Goal: Task Accomplishment & Management: Complete application form

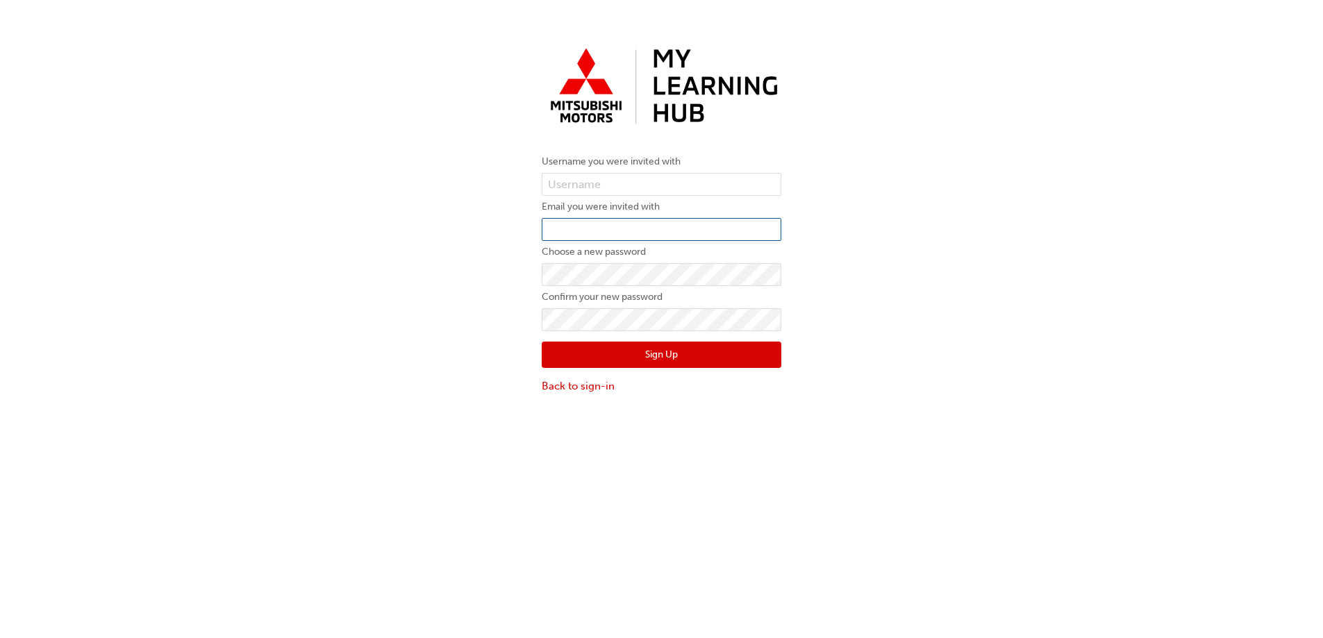
click at [583, 226] on input "email" at bounding box center [662, 230] width 240 height 24
type input "[EMAIL_ADDRESS][DOMAIN_NAME]"
click at [599, 182] on input "text" at bounding box center [662, 185] width 240 height 24
paste input "N878JBRIGGS"
type input "N878JBRIGGS"
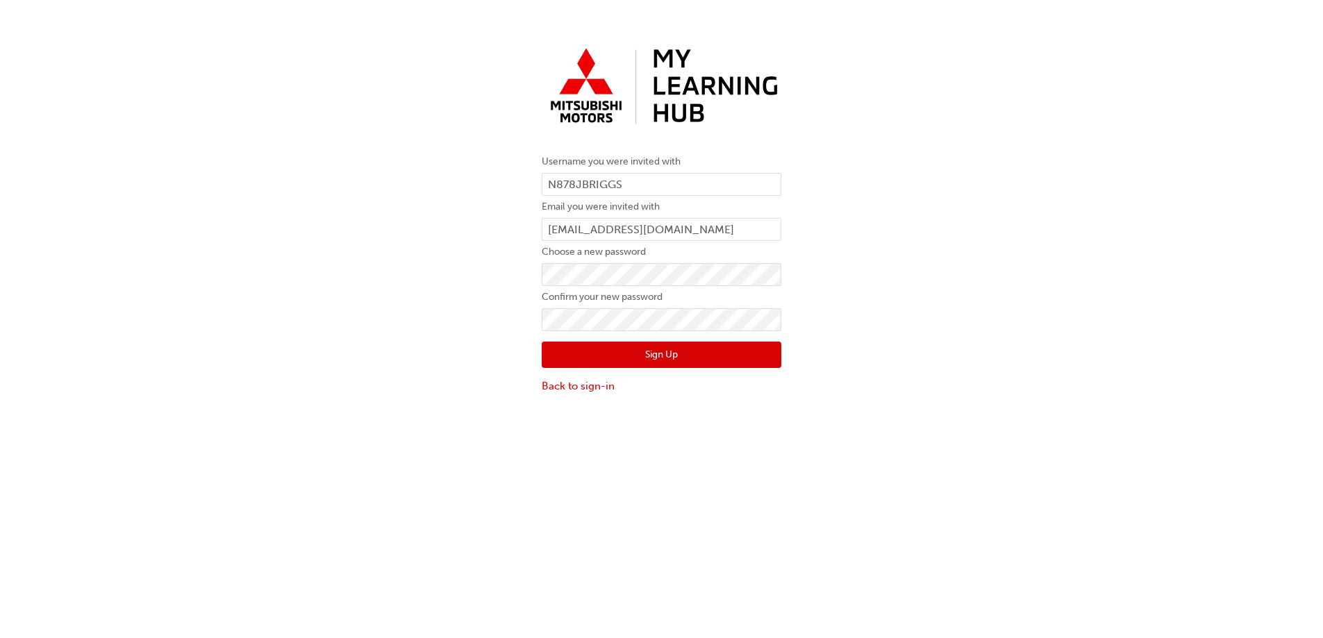
click at [670, 356] on button "Sign Up" at bounding box center [662, 355] width 240 height 26
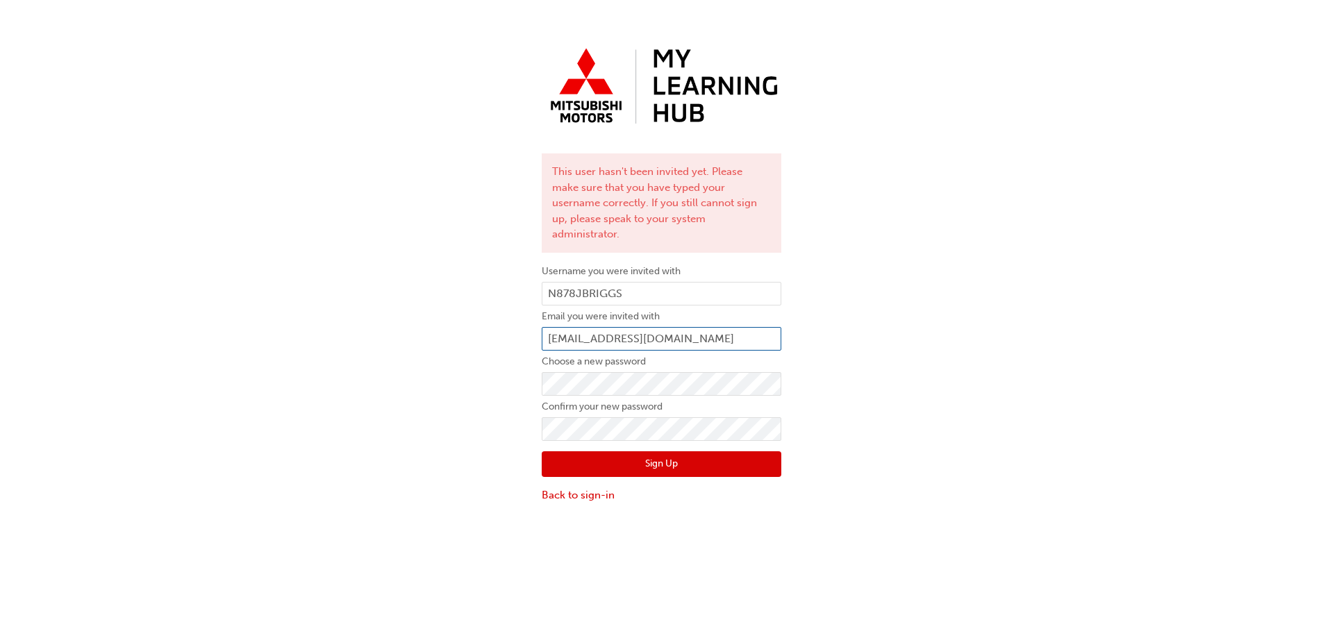
click at [744, 331] on input "[EMAIL_ADDRESS][DOMAIN_NAME]" at bounding box center [662, 339] width 240 height 24
click at [767, 327] on input "[EMAIL_ADDRESS][DOMAIN_NAME]" at bounding box center [662, 339] width 240 height 24
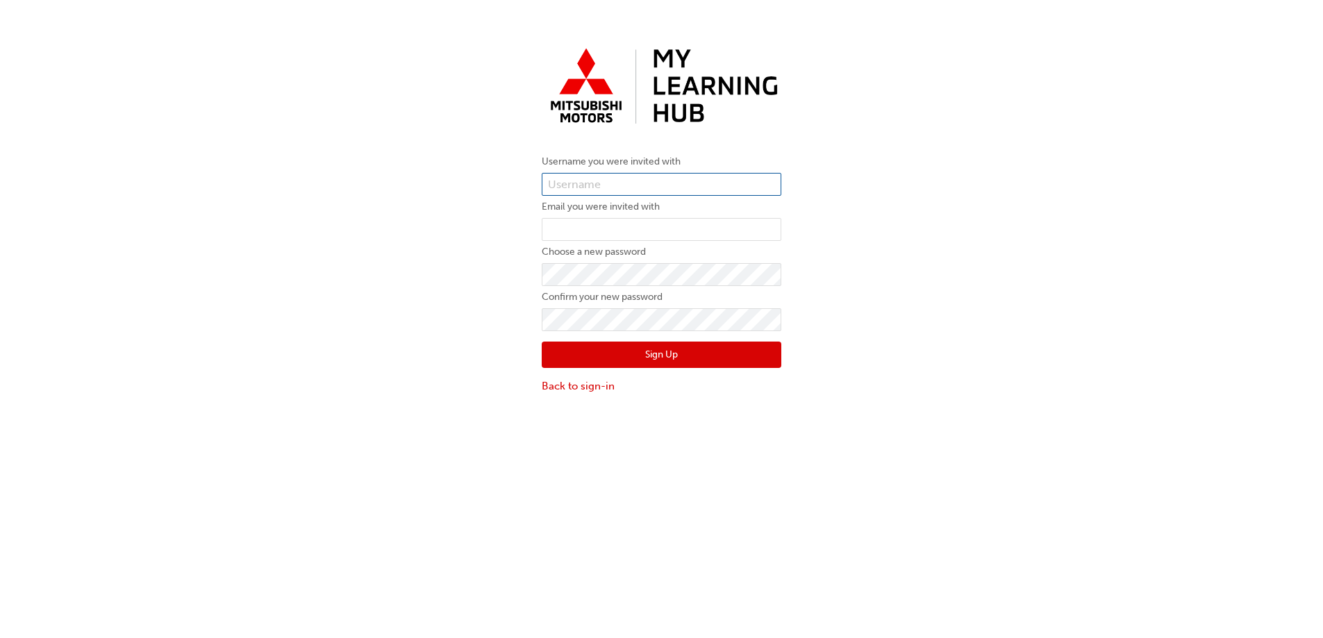
click at [590, 190] on input "text" at bounding box center [662, 185] width 240 height 24
type input "[PERSON_NAME]"
click at [596, 231] on input "email" at bounding box center [662, 230] width 240 height 24
click at [521, 278] on div "Username you were invited with [PERSON_NAME] Email you were invited with N878JB…" at bounding box center [661, 217] width 1323 height 373
drag, startPoint x: 637, startPoint y: 233, endPoint x: 524, endPoint y: 222, distance: 113.0
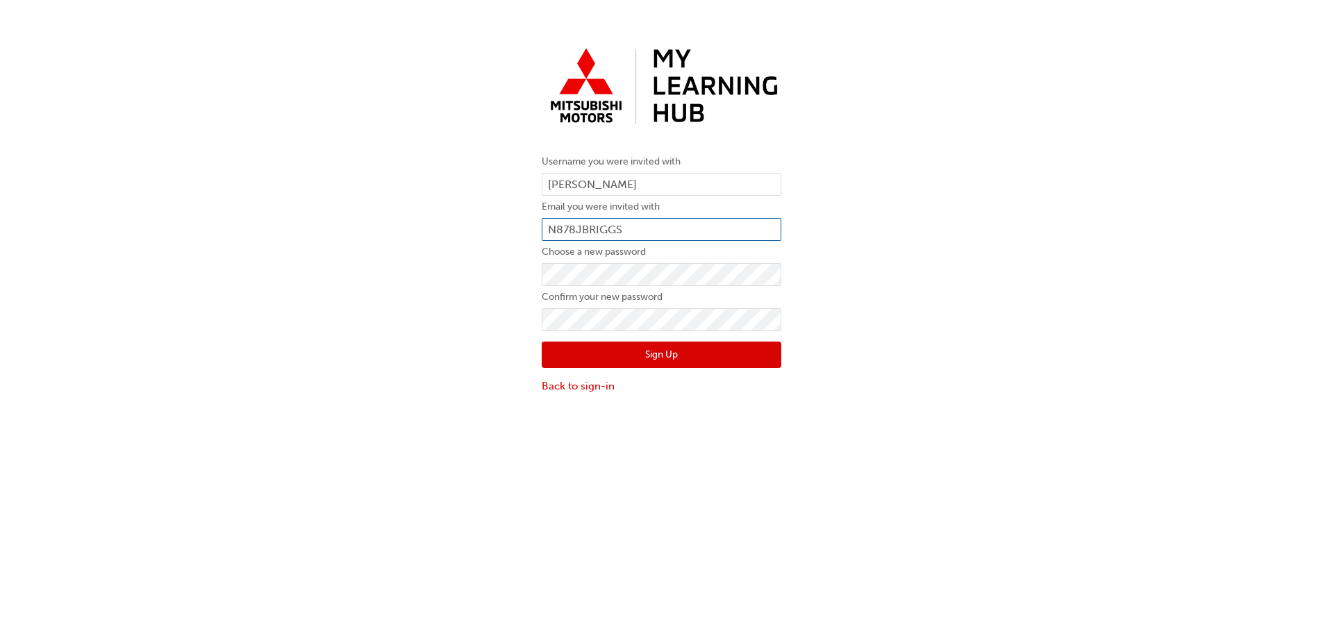
click at [524, 222] on div "Username you were invited with [PERSON_NAME] Email you were invited with N878JB…" at bounding box center [661, 217] width 1323 height 373
drag, startPoint x: 659, startPoint y: 347, endPoint x: 656, endPoint y: 332, distance: 15.5
click at [656, 334] on div "Sign Up Back to sign-in" at bounding box center [662, 362] width 240 height 62
click at [506, 310] on div "Username you were invited with [PERSON_NAME] Email you were invited with [PERSO…" at bounding box center [661, 217] width 1323 height 373
click at [465, 267] on div "Username you were invited with [PERSON_NAME] Email you were invited with [PERSO…" at bounding box center [661, 217] width 1323 height 373
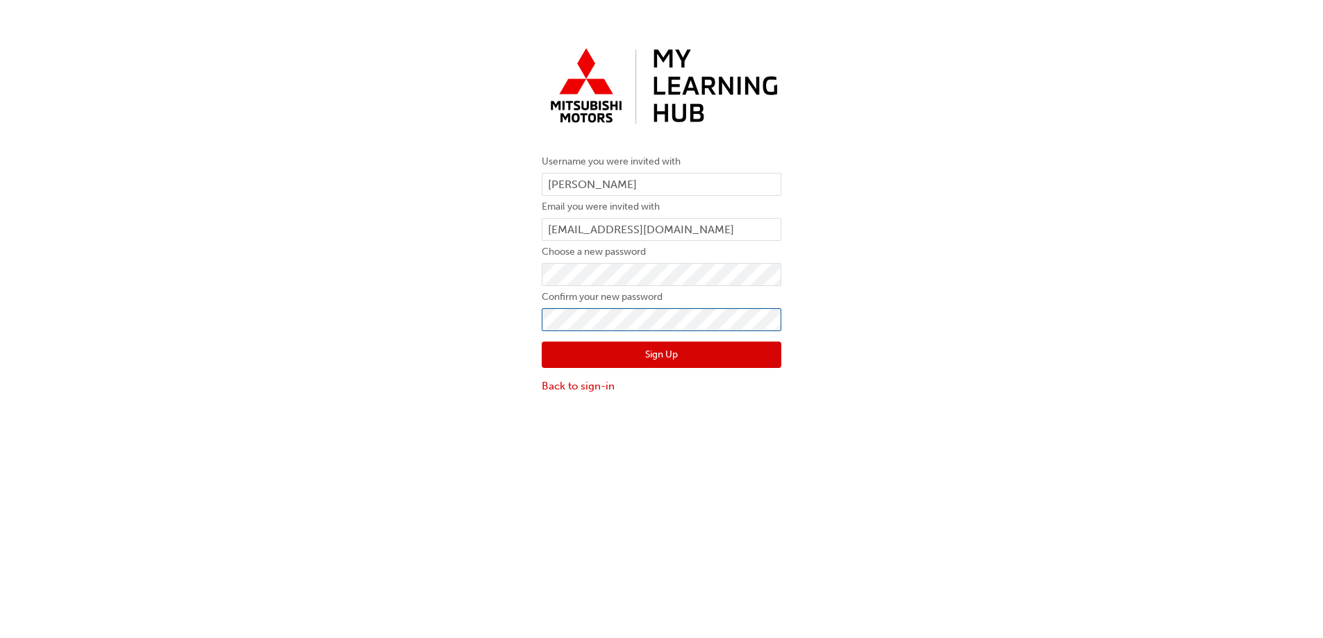
click at [474, 324] on div "Username you were invited with [PERSON_NAME] Email you were invited with [PERSO…" at bounding box center [661, 217] width 1323 height 373
click at [627, 352] on button "Sign Up" at bounding box center [662, 355] width 240 height 26
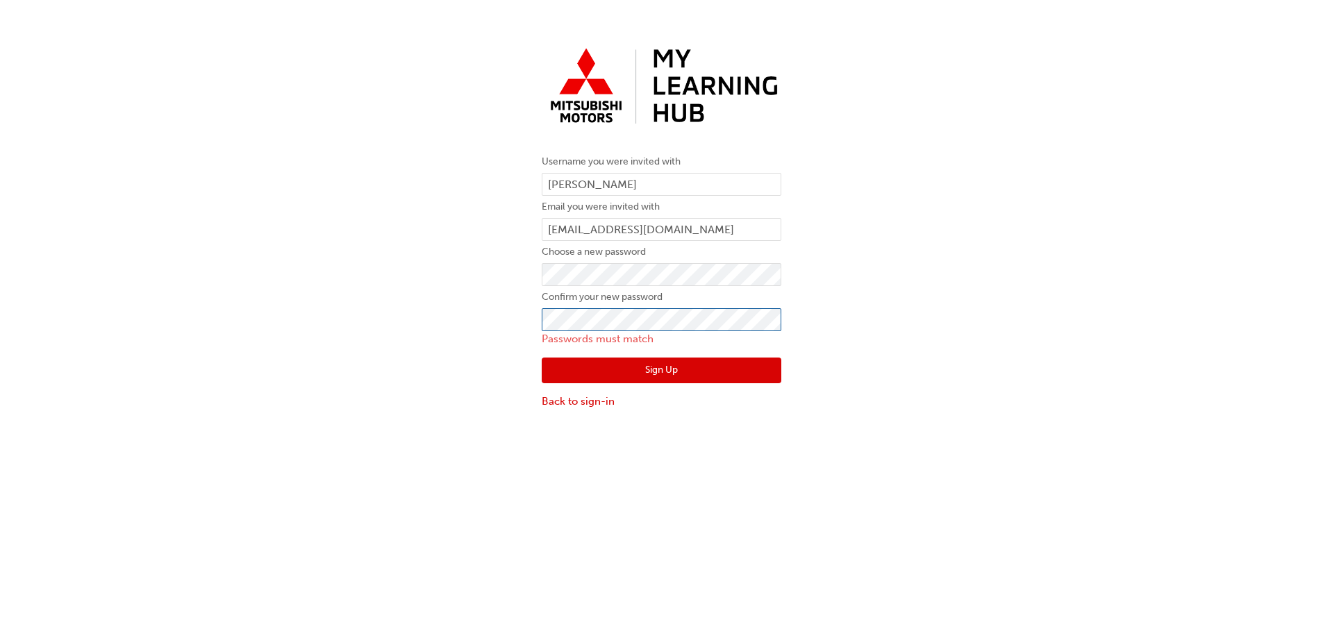
click at [542, 358] on button "Sign Up" at bounding box center [662, 371] width 240 height 26
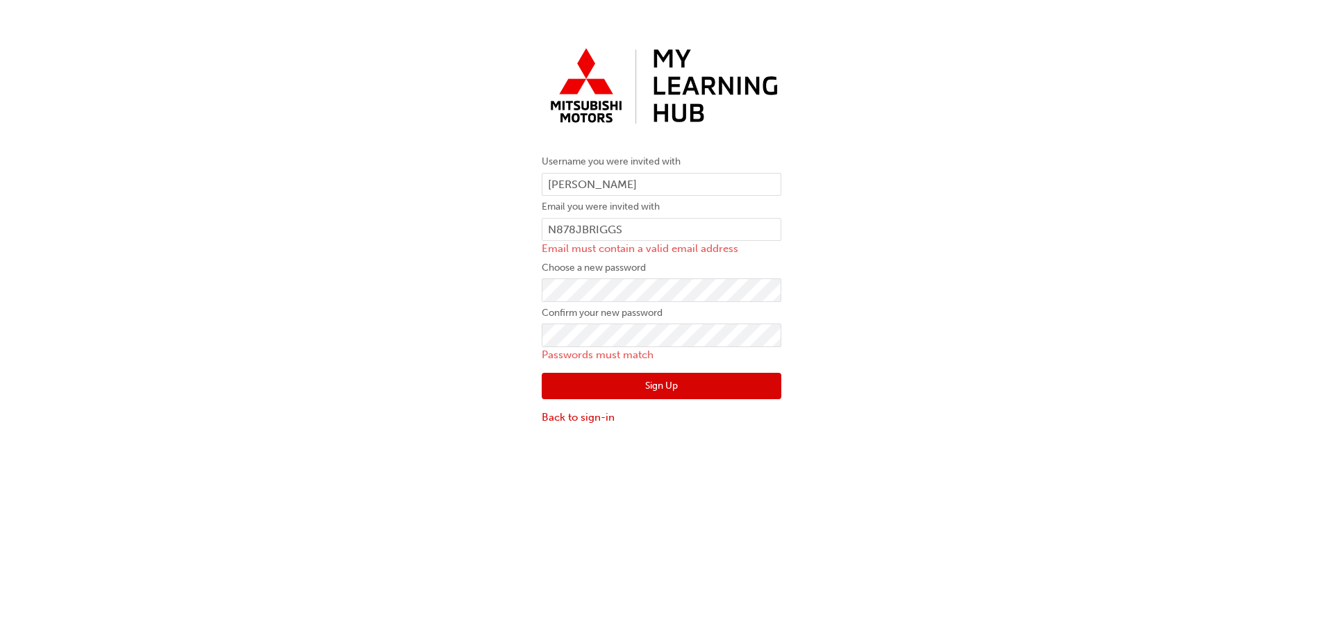
click at [534, 294] on div "Username you were invited with [PERSON_NAME] Email you were invited with N878JB…" at bounding box center [661, 233] width 260 height 404
click at [439, 325] on div "Username you were invited with [PERSON_NAME] Email you were invited with N878JB…" at bounding box center [661, 233] width 1323 height 404
click at [477, 321] on div "Username you were invited with [PERSON_NAME] Email you were invited with N878JB…" at bounding box center [661, 233] width 1323 height 404
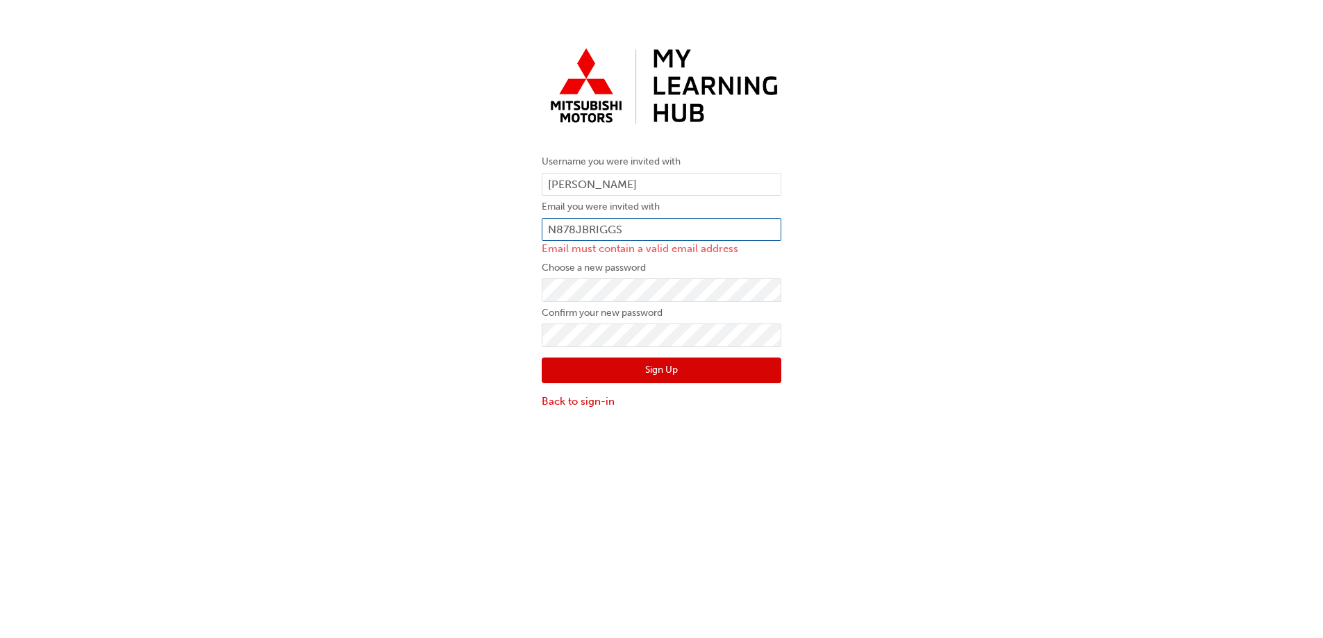
drag, startPoint x: 655, startPoint y: 226, endPoint x: 388, endPoint y: 194, distance: 269.3
click at [446, 202] on div "Username you were invited with [PERSON_NAME] Email you were invited with N878JB…" at bounding box center [661, 225] width 1323 height 389
type input "[EMAIL_ADDRESS][DOMAIN_NAME]"
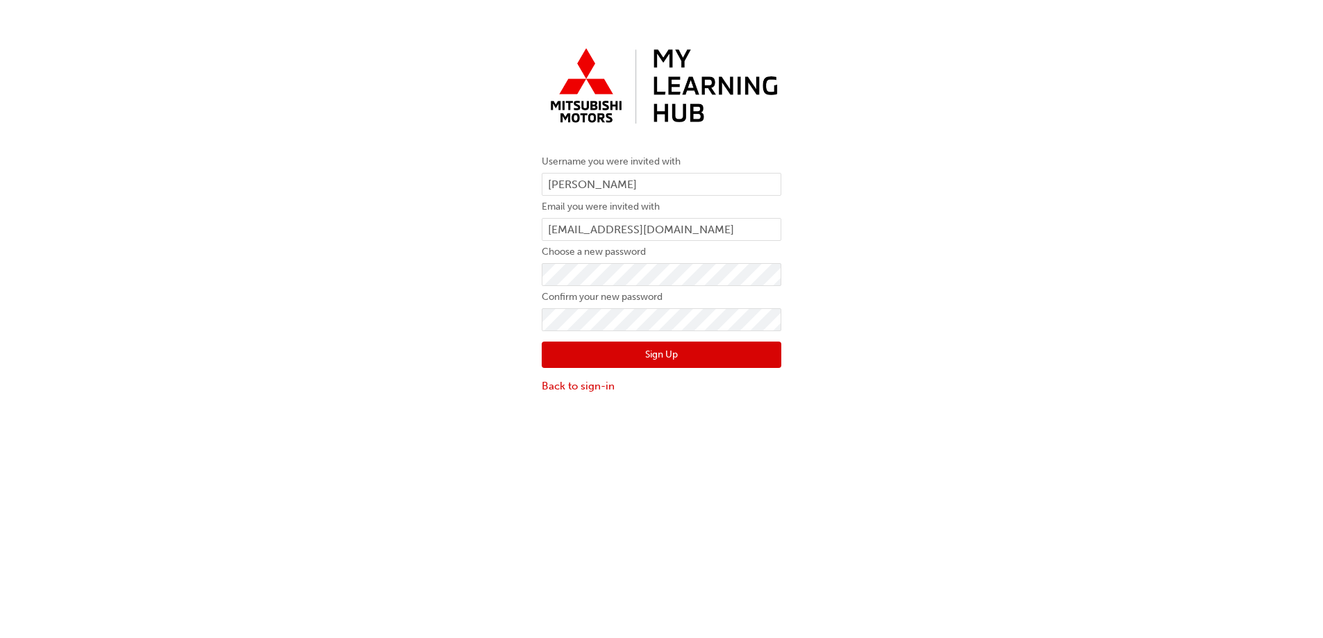
click at [707, 349] on button "Sign Up" at bounding box center [662, 355] width 240 height 26
